Goal: Task Accomplishment & Management: Use online tool/utility

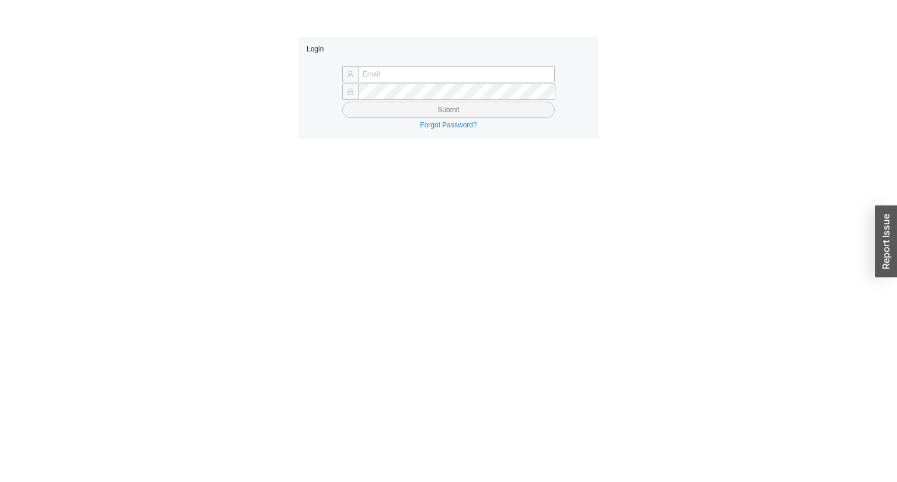
type input "yossi@asbathnj.com"
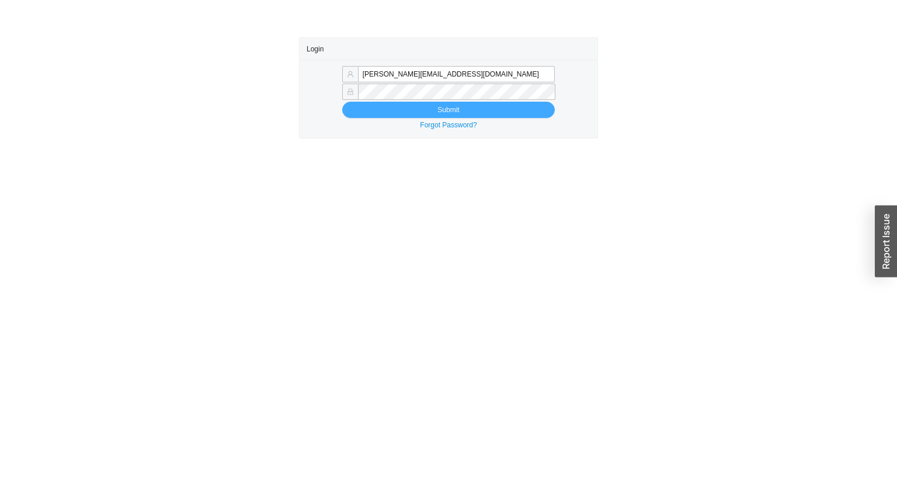
click at [355, 112] on button "Submit" at bounding box center [448, 110] width 213 height 16
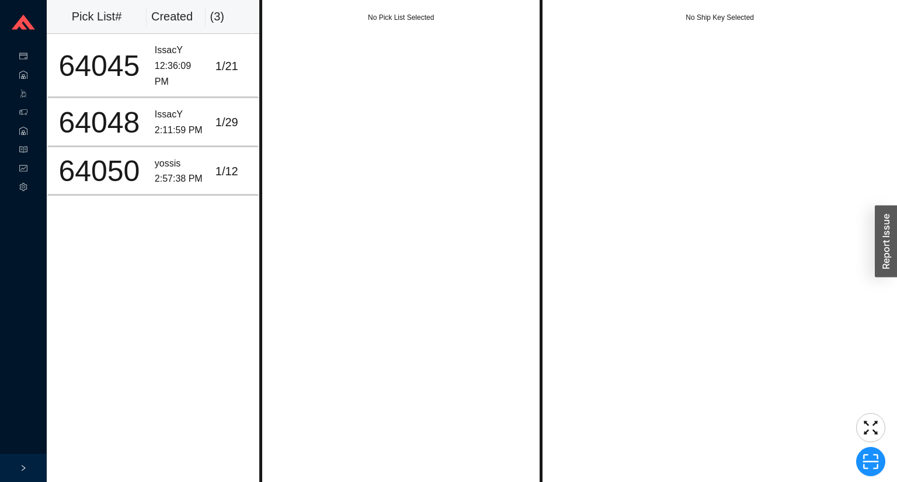
drag, startPoint x: 339, startPoint y: 157, endPoint x: 350, endPoint y: 157, distance: 11.1
click at [341, 157] on div "No Pick List Selected" at bounding box center [400, 241] width 283 height 482
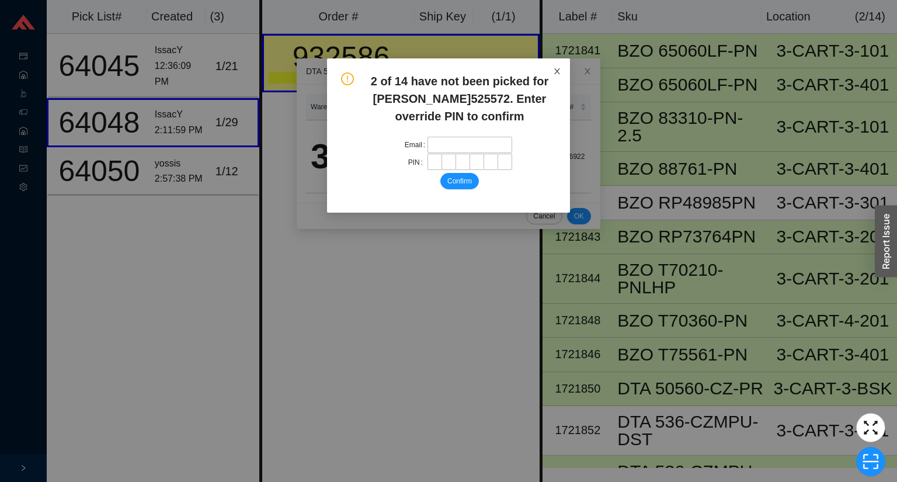
click at [554, 63] on span "Close" at bounding box center [557, 71] width 26 height 26
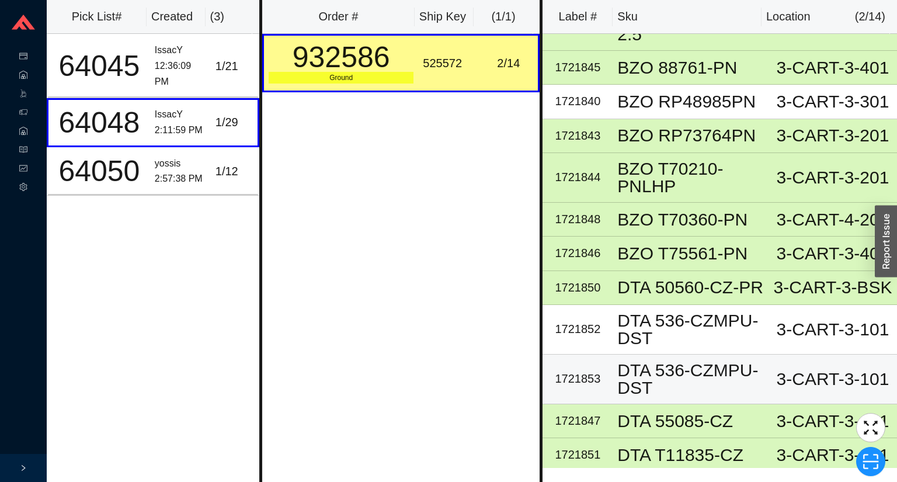
scroll to position [103, 0]
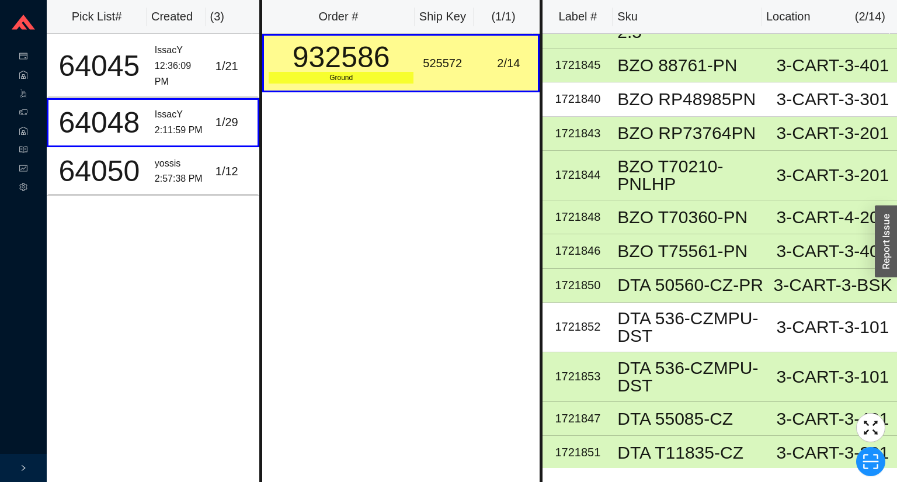
click at [354, 332] on div "Order # Ship Key ( 1 / 1 ) 932586 Ground 525572 2 / 14" at bounding box center [400, 241] width 283 height 482
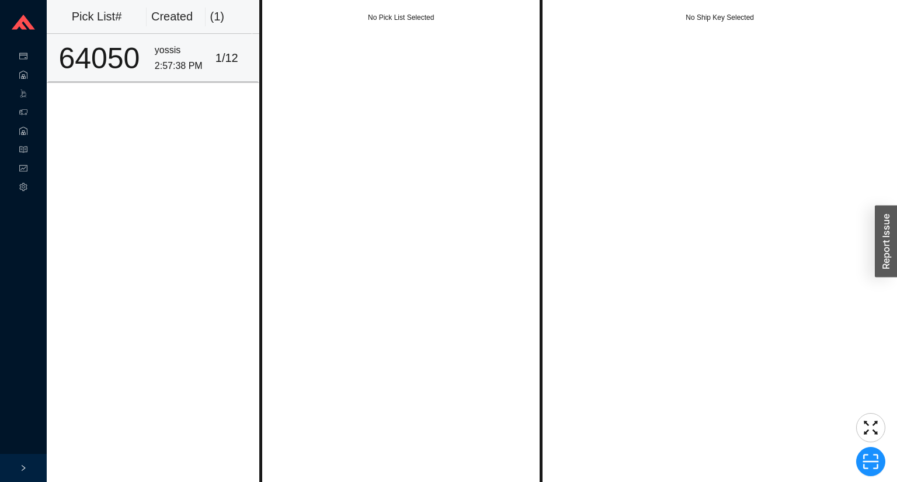
click at [212, 78] on td "1 / 12" at bounding box center [235, 58] width 48 height 48
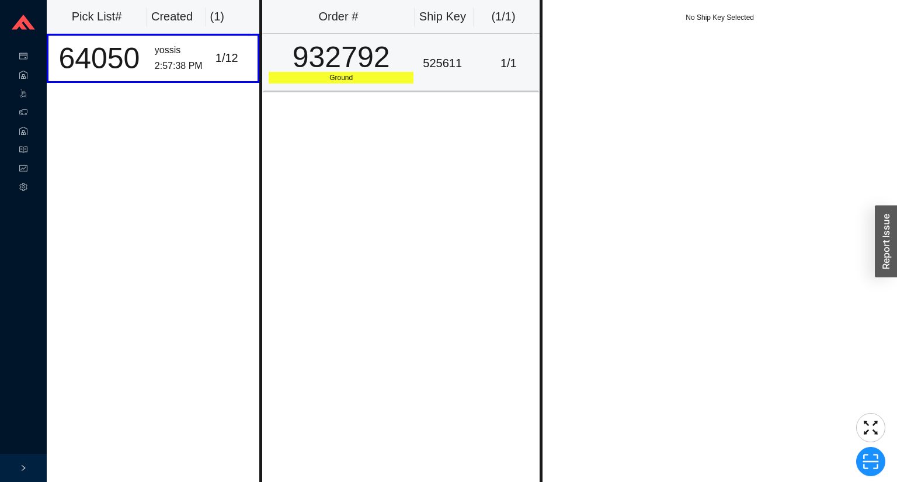
click at [393, 70] on div "932792" at bounding box center [341, 57] width 145 height 29
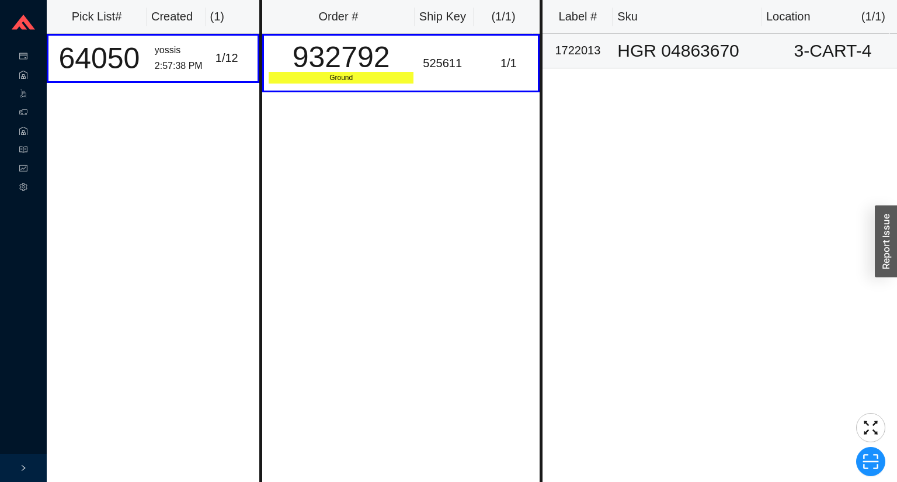
click at [679, 47] on div "HGR 04863670" at bounding box center [690, 51] width 147 height 18
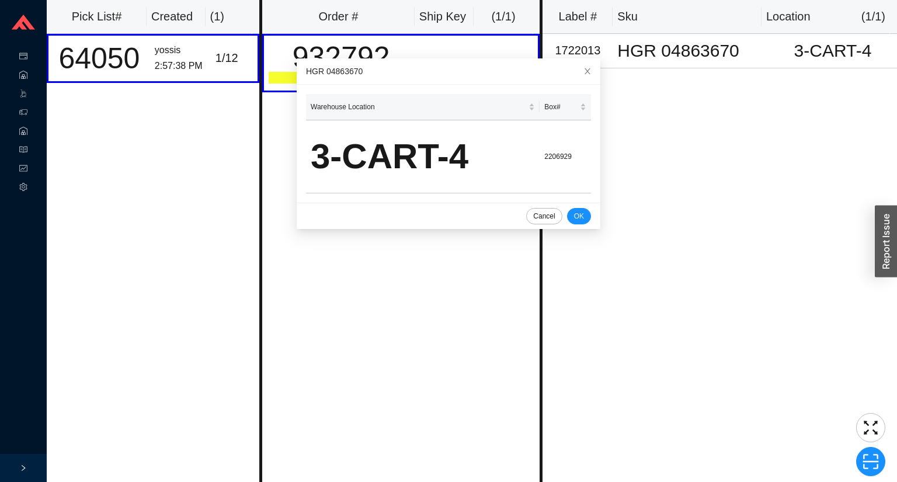
click at [256, 252] on div "Pick List# Created ( 1 ) 64050 yossis 2:57:38 PM 1 / 12" at bounding box center [153, 241] width 213 height 482
click at [255, 252] on div "Pick List# Created ( 1 ) 64050 yossis 2:57:38 PM 1 / 12" at bounding box center [153, 241] width 213 height 482
click at [145, 123] on div "Pick List# Created ( 1 ) 64050 yossis 2:57:38 PM 1 / 12" at bounding box center [153, 241] width 213 height 482
click at [34, 96] on body "Purchase Orders .warehouse_svg__a{fill:none;stroke:currentColor;stroke-linecap:…" at bounding box center [448, 241] width 897 height 482
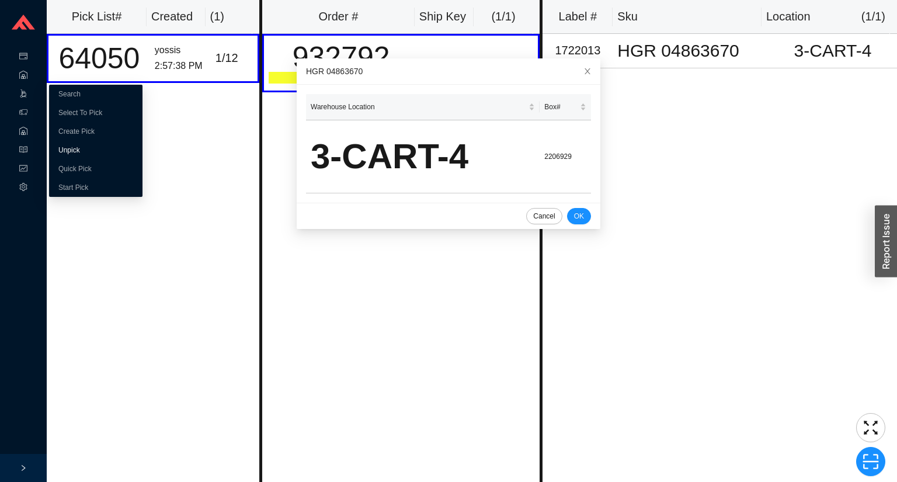
click at [79, 150] on link "Unpick" at bounding box center [69, 150] width 22 height 8
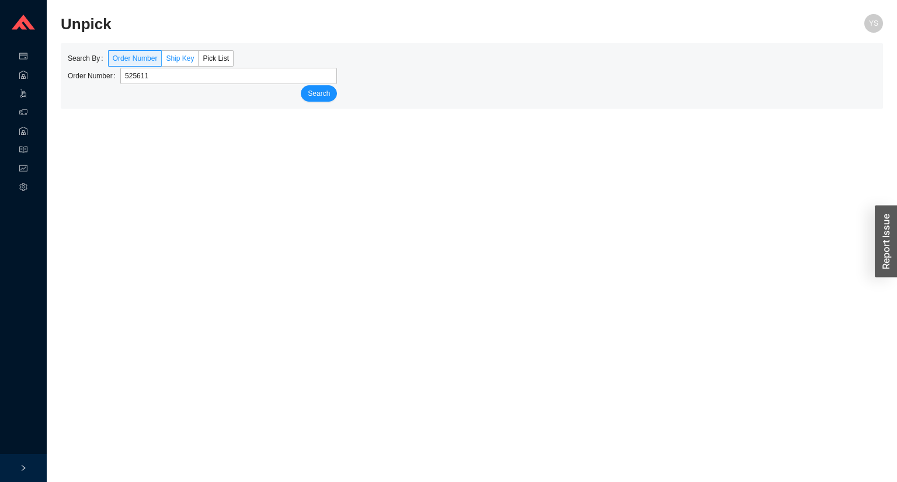
type input "525611"
click at [172, 60] on span "Ship Key" at bounding box center [180, 58] width 28 height 8
click at [162, 61] on input "Ship Key" at bounding box center [162, 61] width 0 height 0
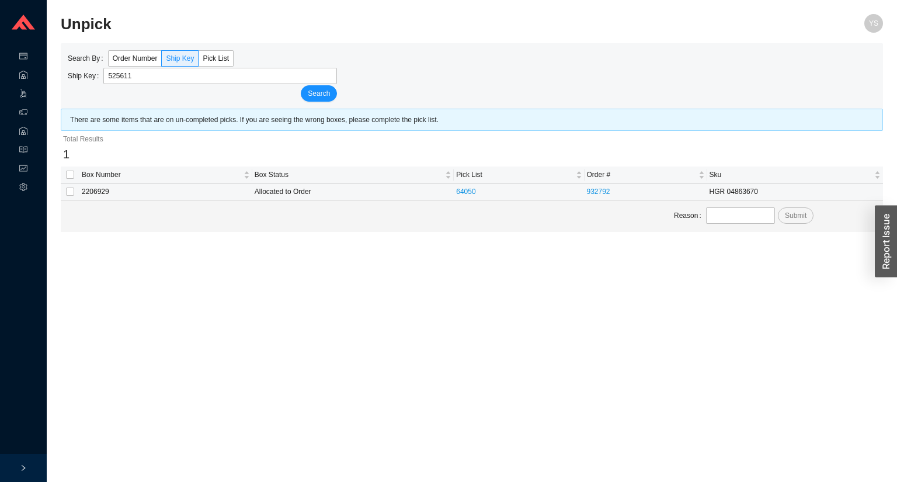
type input "525611"
click at [301, 85] on button "Search" at bounding box center [319, 93] width 36 height 16
click at [67, 175] on input "checkbox" at bounding box center [70, 175] width 8 height 8
checkbox input "true"
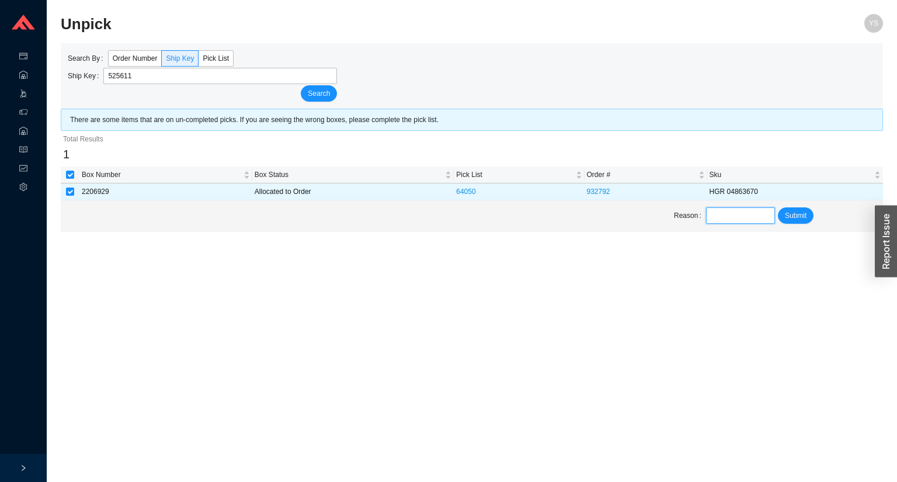
click at [743, 221] on input "text" at bounding box center [740, 215] width 69 height 16
type input "not delivered"
click at [794, 220] on span "Submit" at bounding box center [796, 216] width 22 height 12
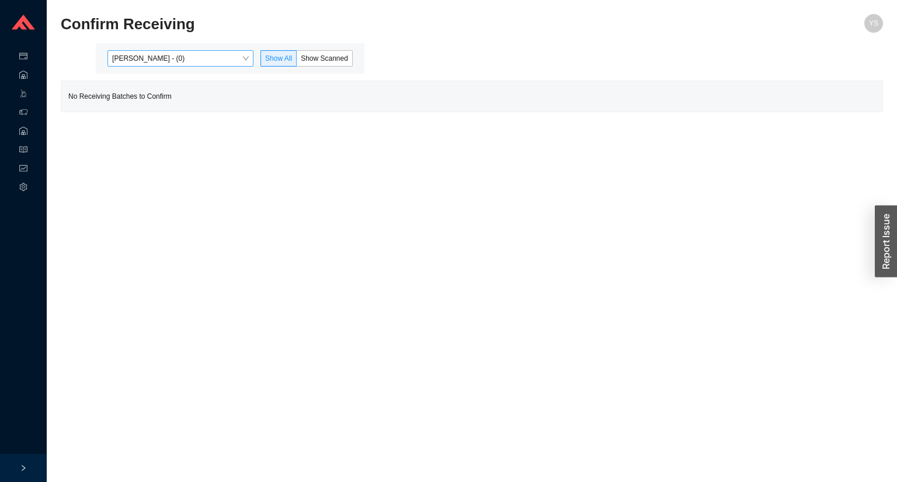
click at [163, 61] on span "Yossi Siff - (0)" at bounding box center [180, 58] width 137 height 15
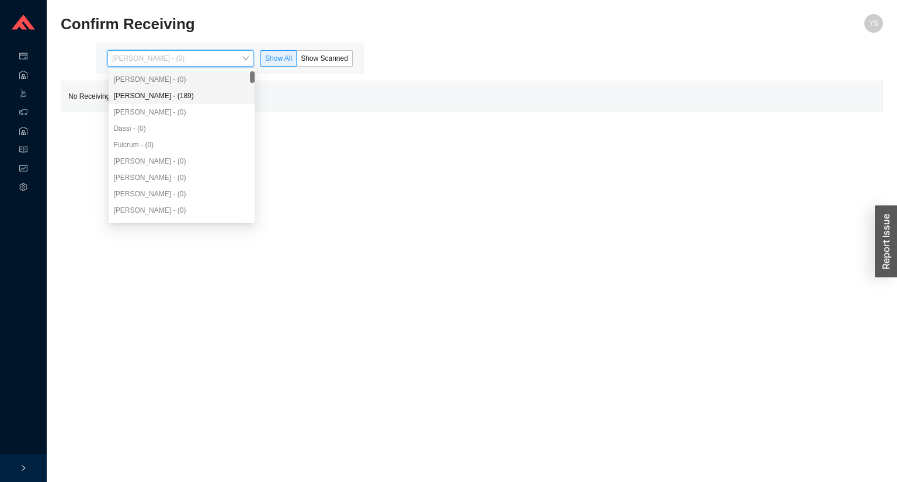
click at [164, 88] on div "Angel Negron - (189)" at bounding box center [182, 96] width 146 height 16
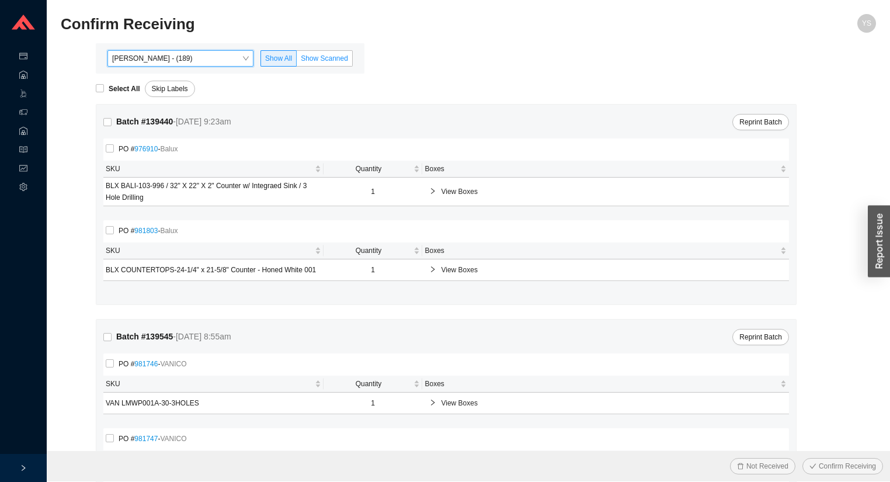
click at [327, 64] on label "Show Scanned" at bounding box center [325, 58] width 56 height 16
click at [297, 61] on input "Show Scanned" at bounding box center [297, 61] width 0 height 0
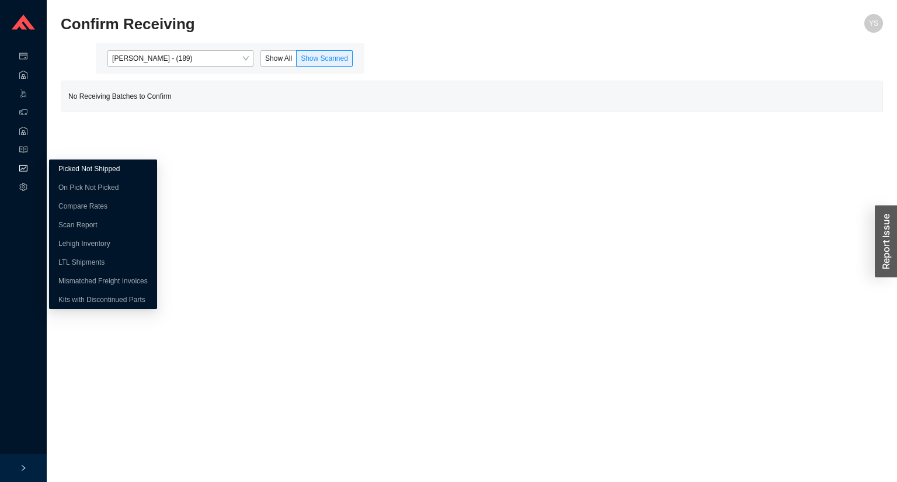
click at [89, 173] on link "Picked Not Shipped" at bounding box center [88, 169] width 61 height 8
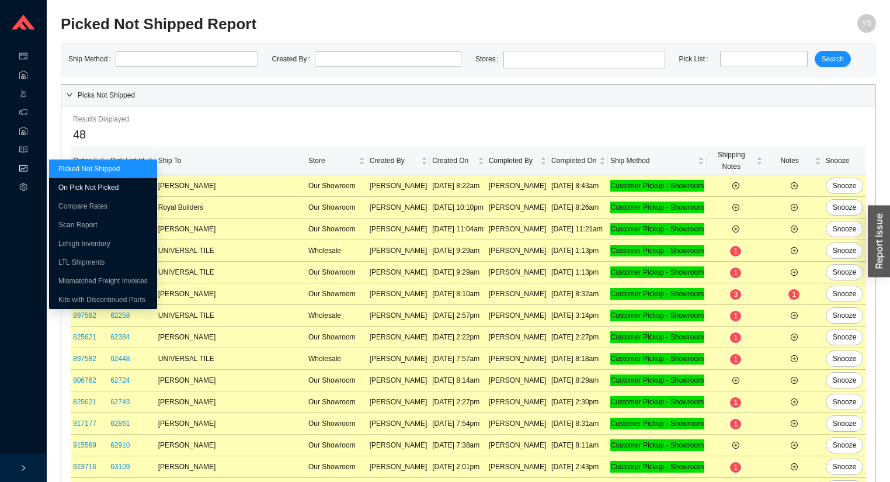
click at [63, 183] on link "On Pick Not Picked" at bounding box center [88, 187] width 60 height 8
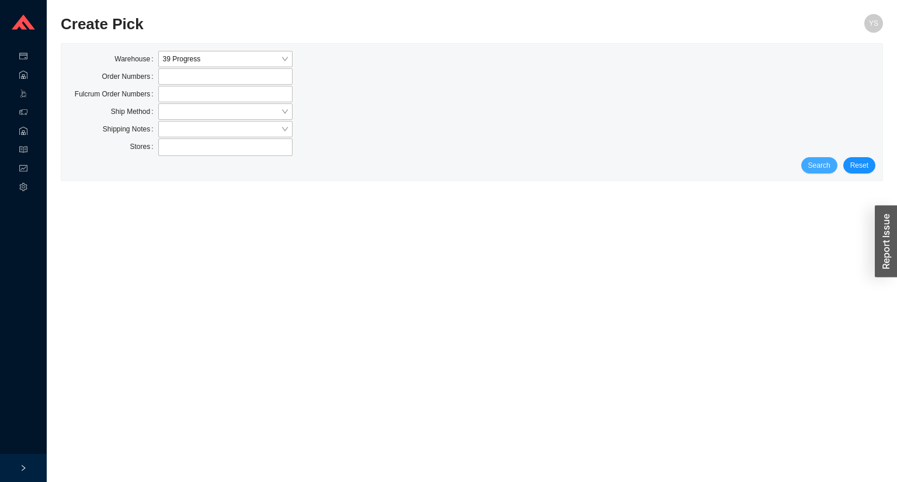
click at [808, 162] on button "Search" at bounding box center [819, 165] width 36 height 16
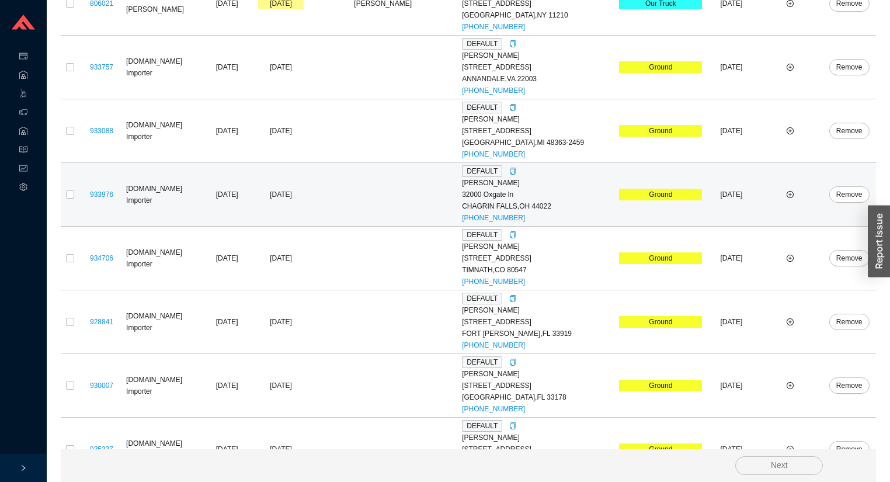
scroll to position [865, 0]
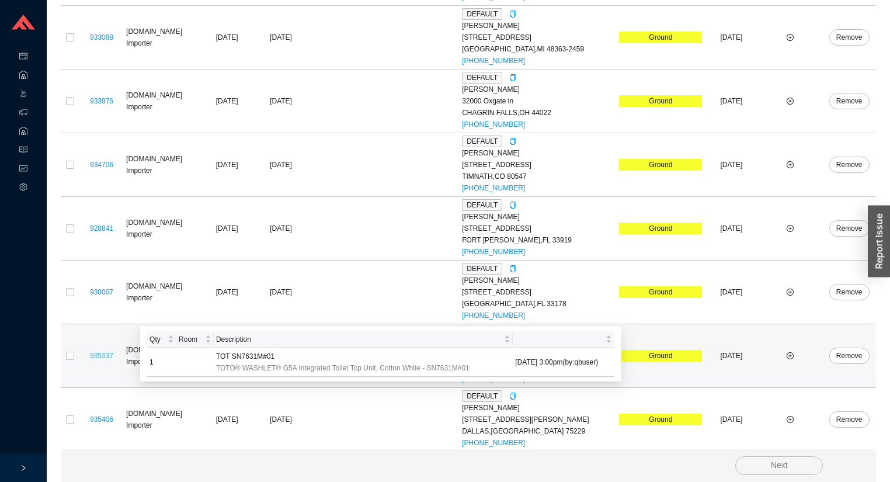
click at [103, 352] on link "935337" at bounding box center [101, 356] width 23 height 8
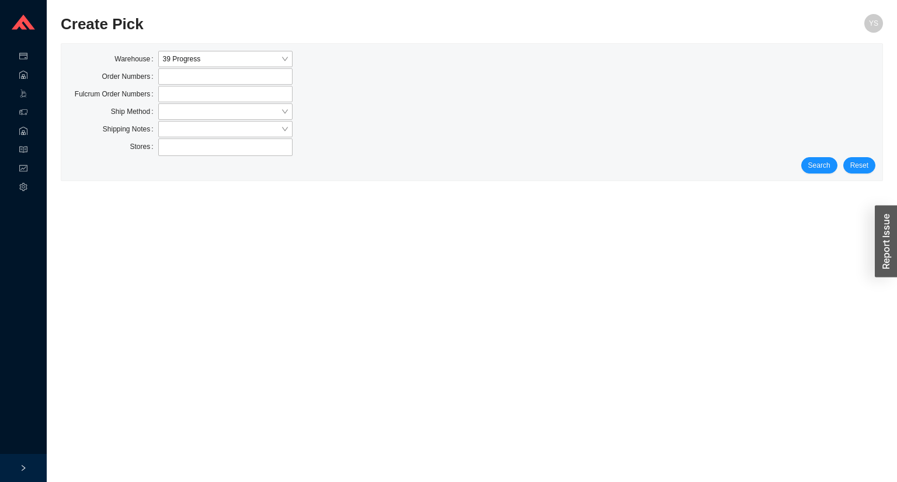
click at [839, 171] on div "Search Reset" at bounding box center [471, 165] width 807 height 16
click at [837, 169] on button "Search" at bounding box center [819, 165] width 36 height 16
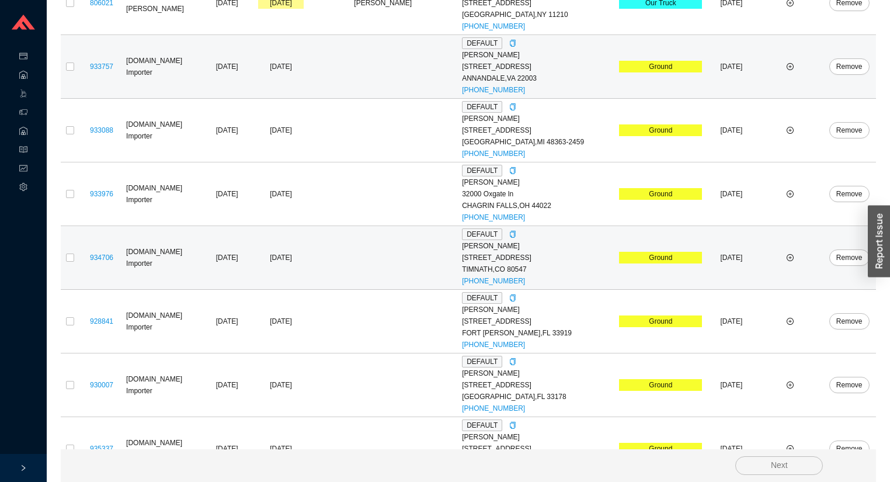
scroll to position [818, 0]
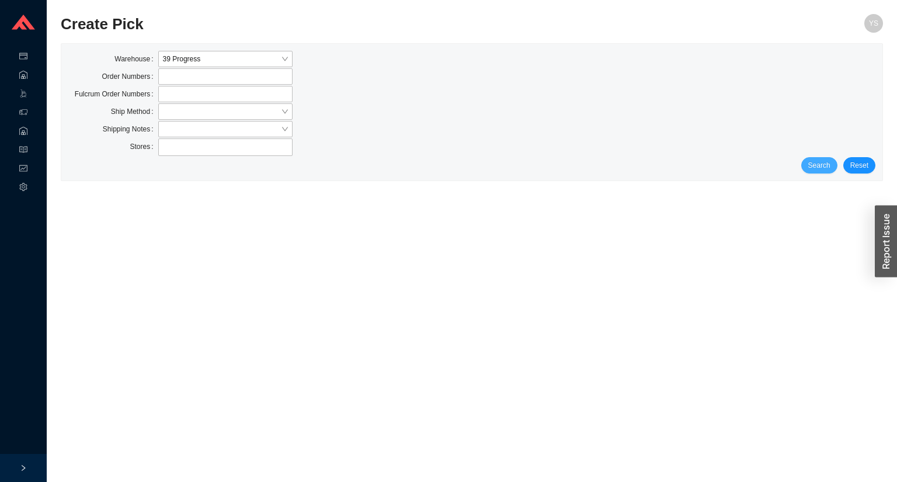
click at [822, 163] on span "Search" at bounding box center [819, 165] width 22 height 12
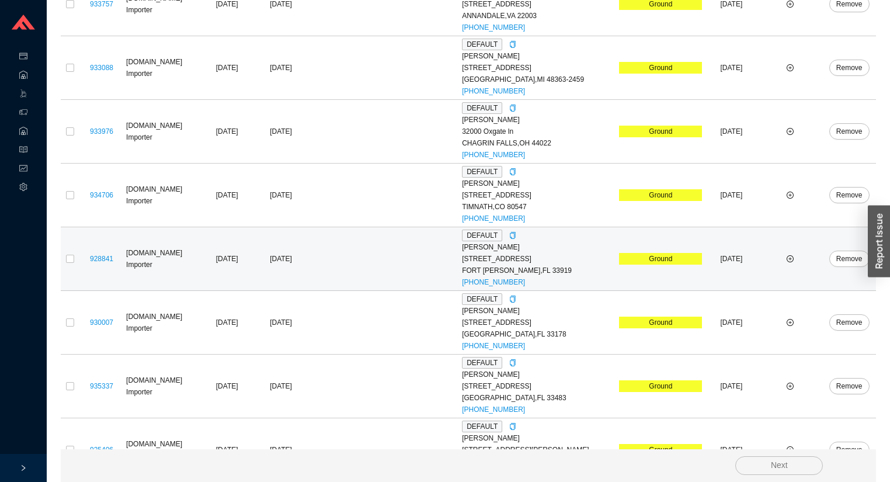
scroll to position [818, 0]
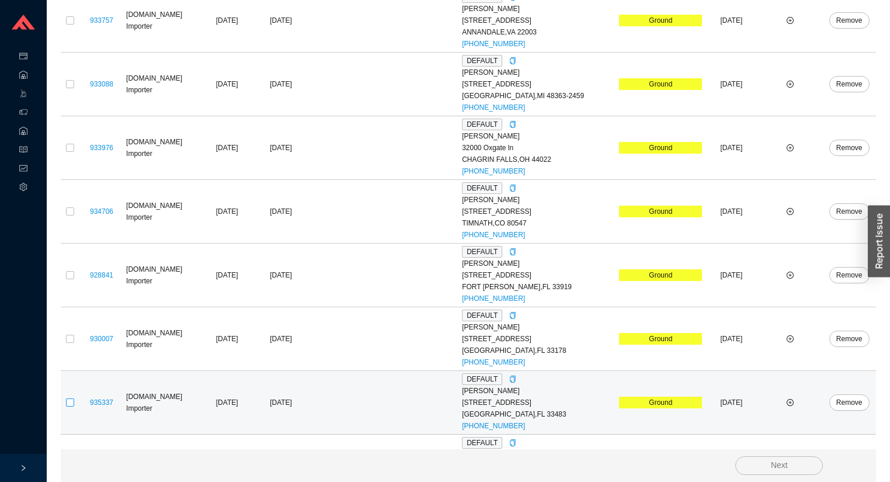
click at [71, 398] on input "checkbox" at bounding box center [70, 402] width 8 height 8
checkbox input "true"
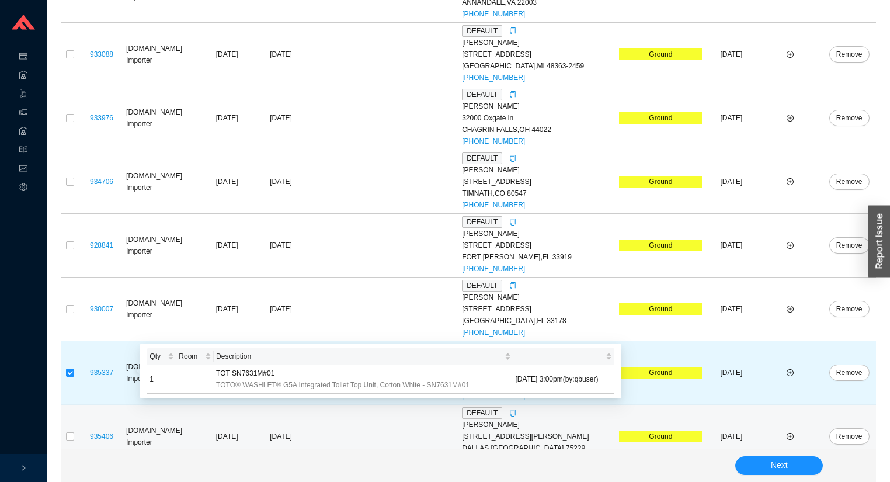
scroll to position [865, 0]
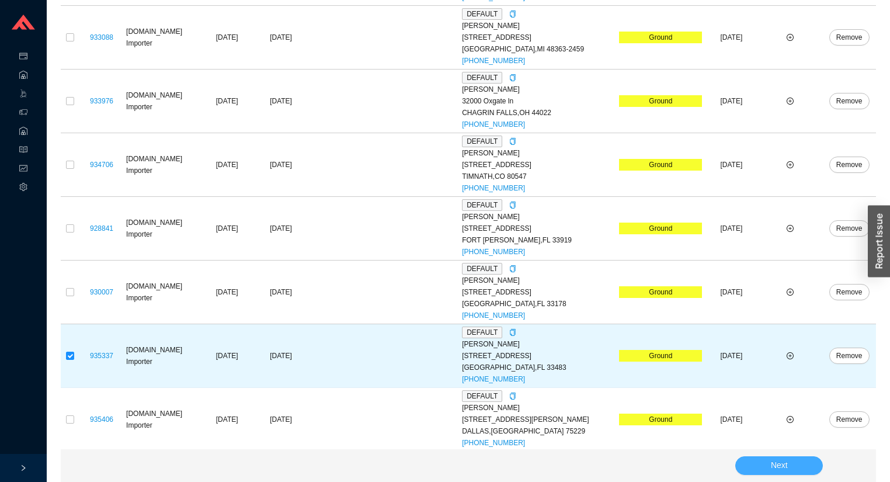
click at [756, 461] on button "Next" at bounding box center [779, 465] width 88 height 19
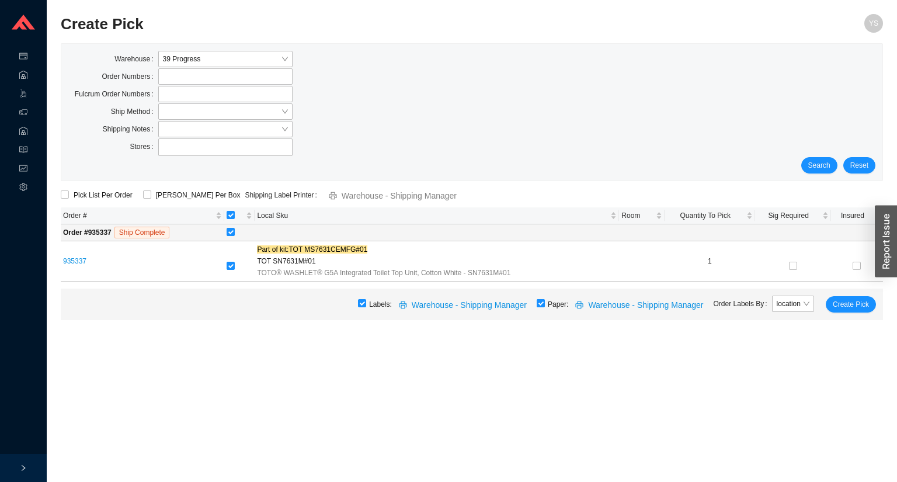
click at [544, 306] on input "checkbox" at bounding box center [541, 303] width 8 height 8
checkbox input "false"
click at [172, 196] on span "[PERSON_NAME] Per Box" at bounding box center [198, 195] width 94 height 12
click at [151, 196] on input "[PERSON_NAME] Per Box" at bounding box center [147, 194] width 8 height 8
checkbox input "true"
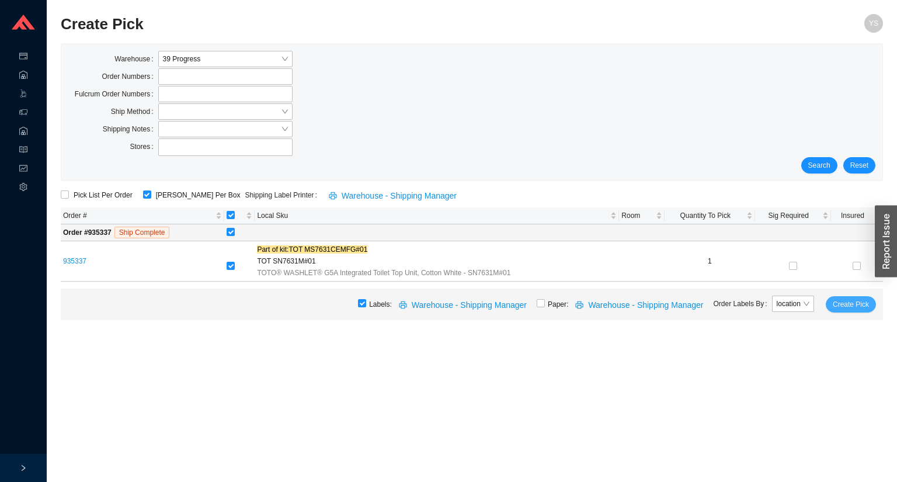
click at [832, 301] on button "Create Pick" at bounding box center [851, 304] width 50 height 16
